Goal: Navigation & Orientation: Find specific page/section

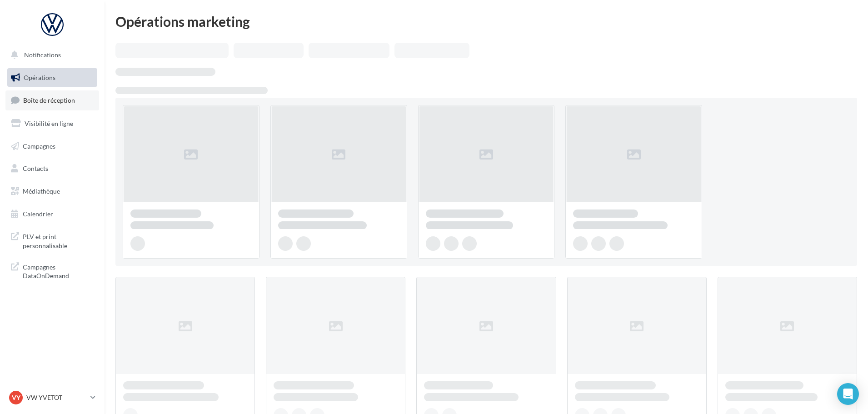
click at [51, 102] on span "Boîte de réception" at bounding box center [49, 100] width 52 height 8
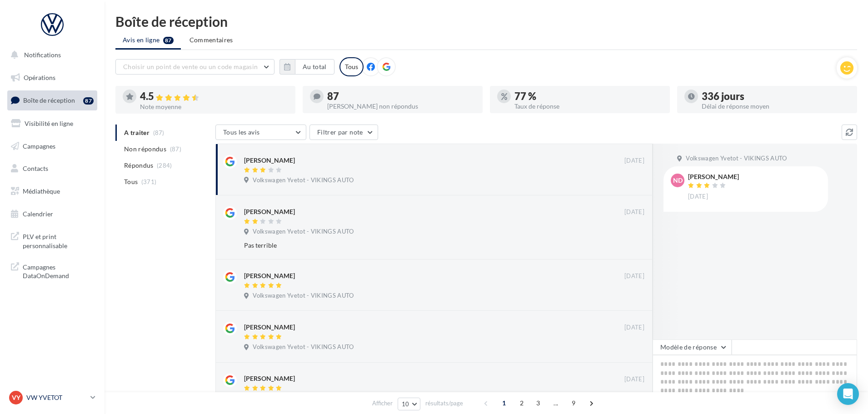
click at [52, 401] on p "VW YVETOT" at bounding box center [56, 397] width 60 height 9
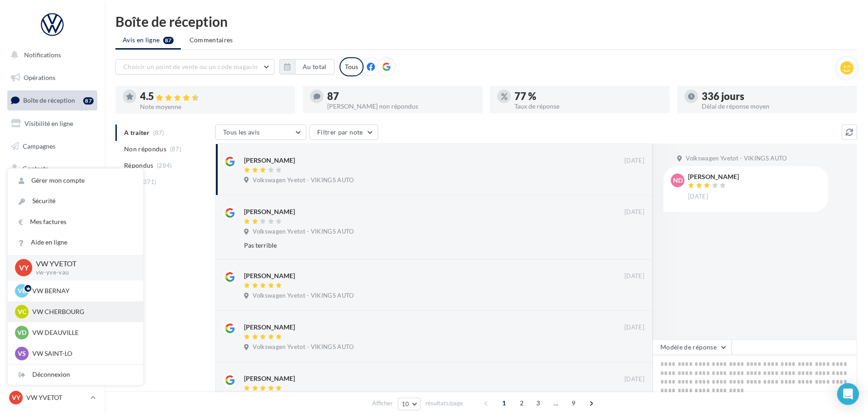
click at [59, 308] on p "VW CHERBOURG" at bounding box center [82, 311] width 100 height 9
